Goal: Task Accomplishment & Management: Manage account settings

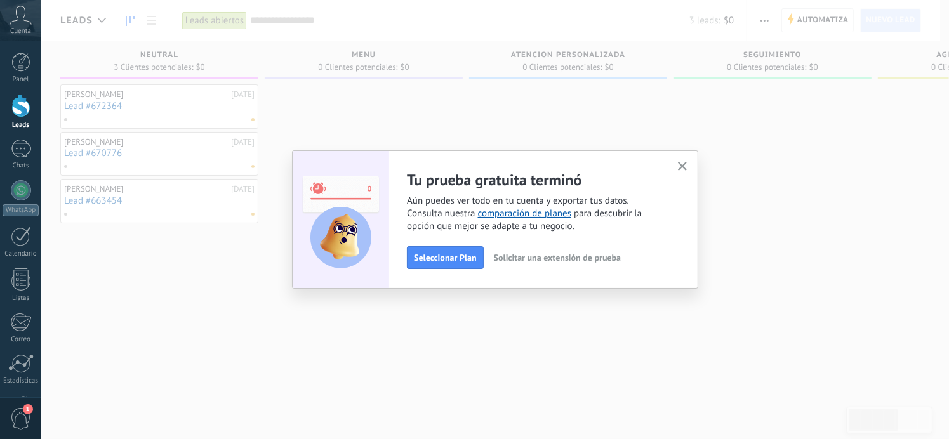
click at [683, 164] on icon "button" at bounding box center [683, 167] width 10 height 10
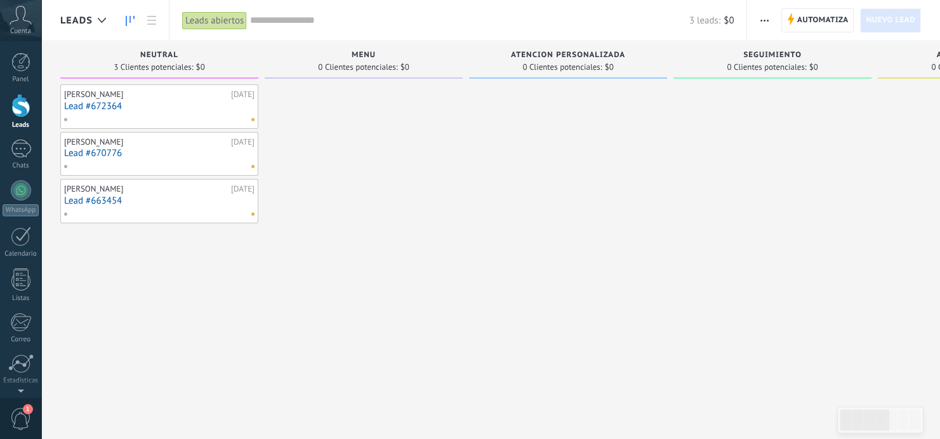
click at [18, 27] on span "Cuenta" at bounding box center [20, 31] width 21 height 8
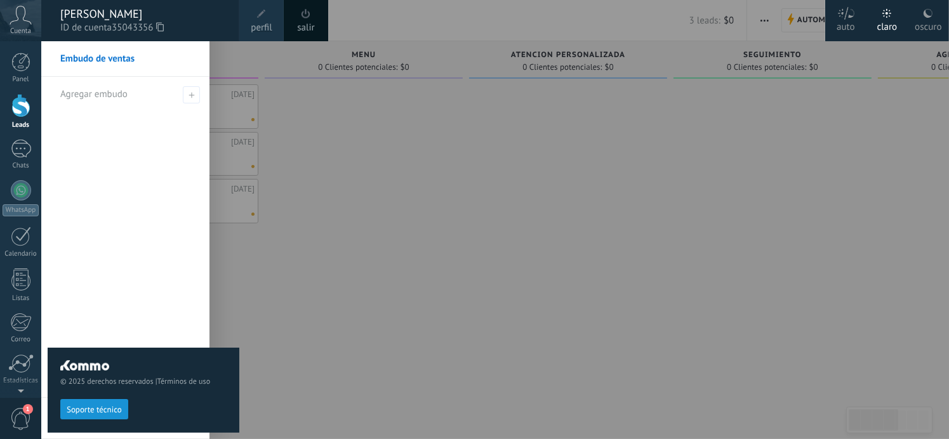
click at [308, 26] on link "salir" at bounding box center [305, 28] width 17 height 14
